Goal: Check status

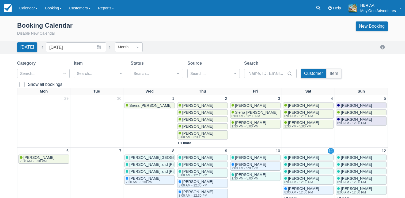
scroll to position [92, 0]
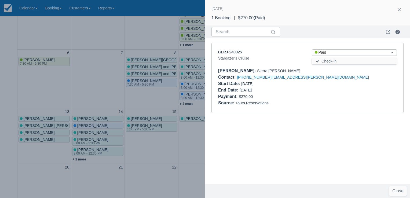
click at [105, 36] on div at bounding box center [205, 99] width 410 height 198
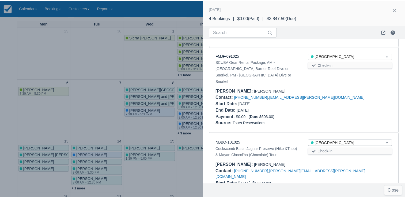
scroll to position [162, 0]
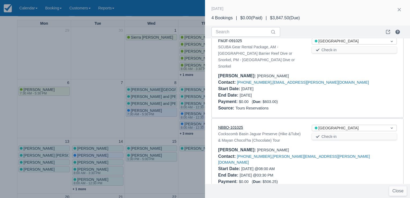
click at [236, 125] on link "NBBQ-101025" at bounding box center [230, 127] width 25 height 4
click at [98, 59] on div at bounding box center [205, 99] width 410 height 198
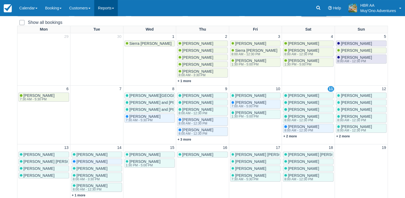
scroll to position [0, 0]
click at [28, 2] on link "Calendar" at bounding box center [29, 8] width 26 height 16
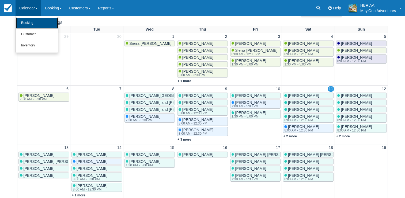
click at [30, 24] on link "Booking" at bounding box center [37, 22] width 42 height 11
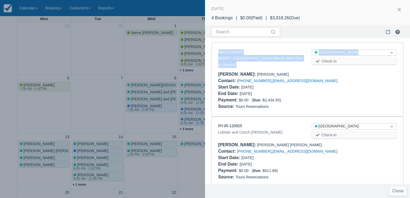
drag, startPoint x: 409, startPoint y: 31, endPoint x: 408, endPoint y: 51, distance: 20.1
click at [408, 51] on div "Monday, October 13th, 2025 4 Bookings | $0.00 ( Paid ) | $3,818.26 ( Due ) Sear…" at bounding box center [307, 99] width 205 height 198
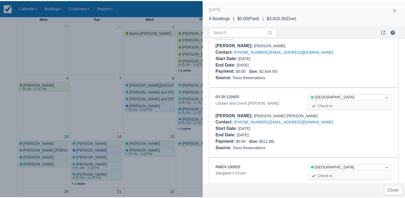
scroll to position [145, 0]
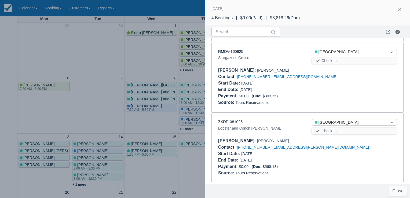
click at [134, 58] on div at bounding box center [205, 99] width 410 height 198
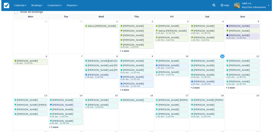
scroll to position [0, 0]
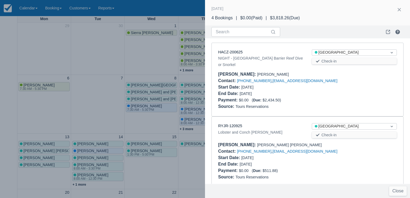
click at [60, 143] on div at bounding box center [205, 99] width 410 height 198
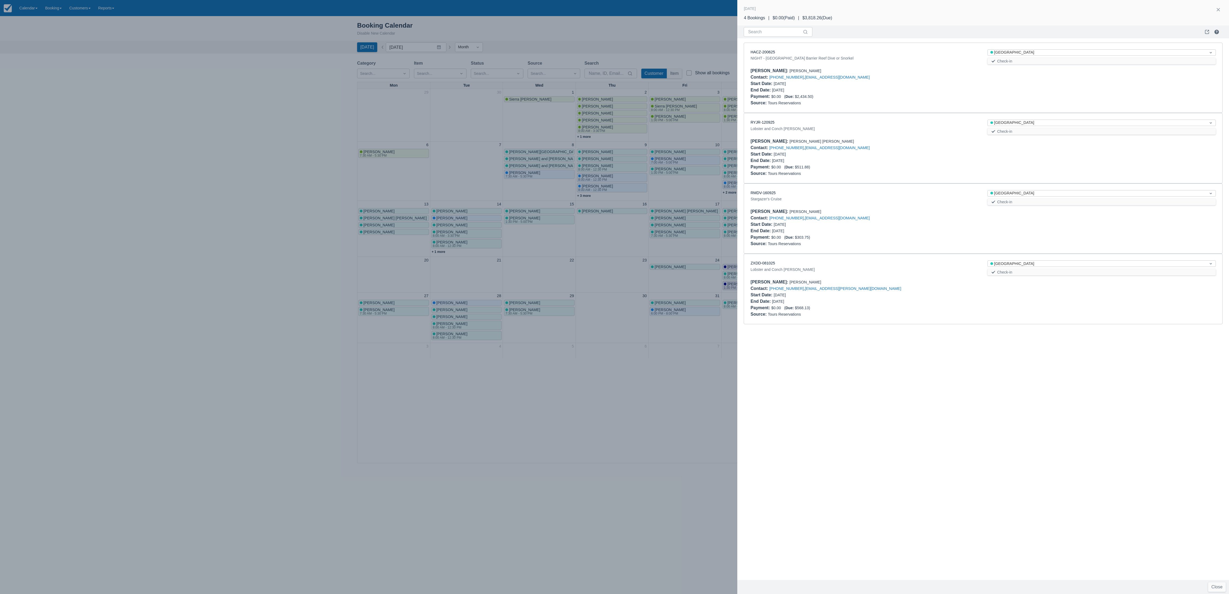
click at [409, 32] on div at bounding box center [614, 297] width 1229 height 594
